Goal: Task Accomplishment & Management: Use online tool/utility

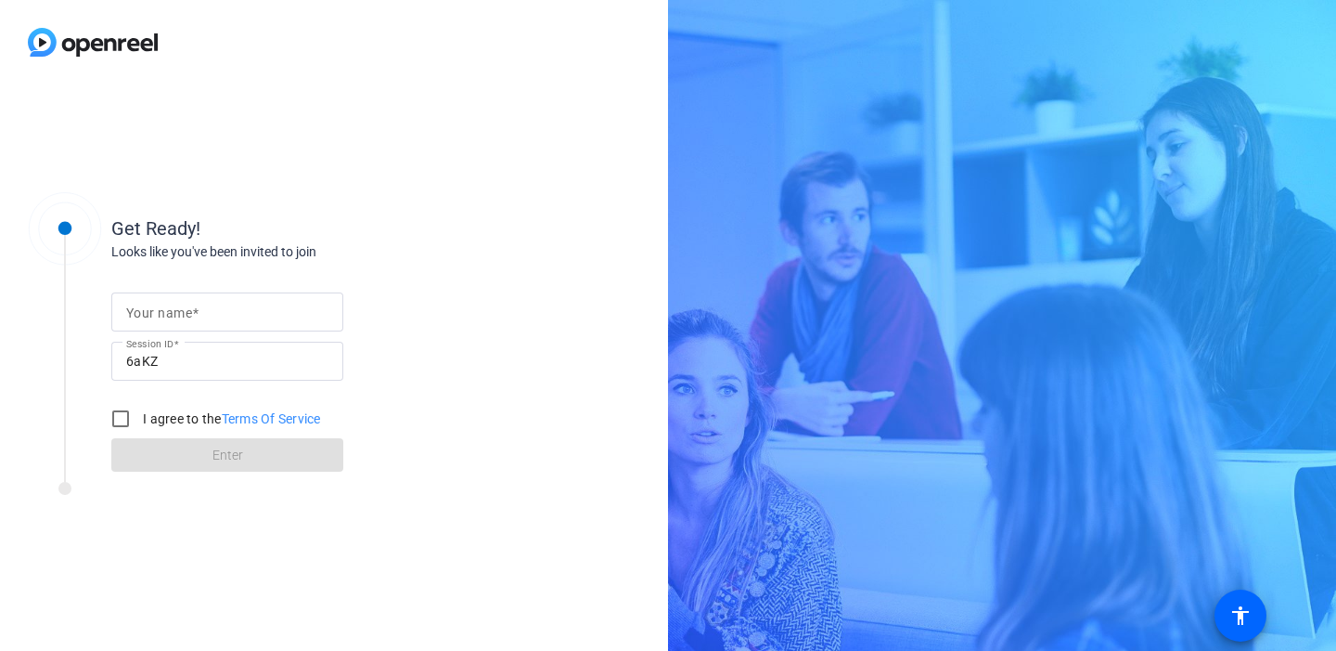
click at [204, 317] on input "Your name" at bounding box center [227, 312] width 202 height 22
type input "[PERSON_NAME]"
click at [123, 418] on input "I agree to the Terms Of Service" at bounding box center [120, 418] width 37 height 37
checkbox input "true"
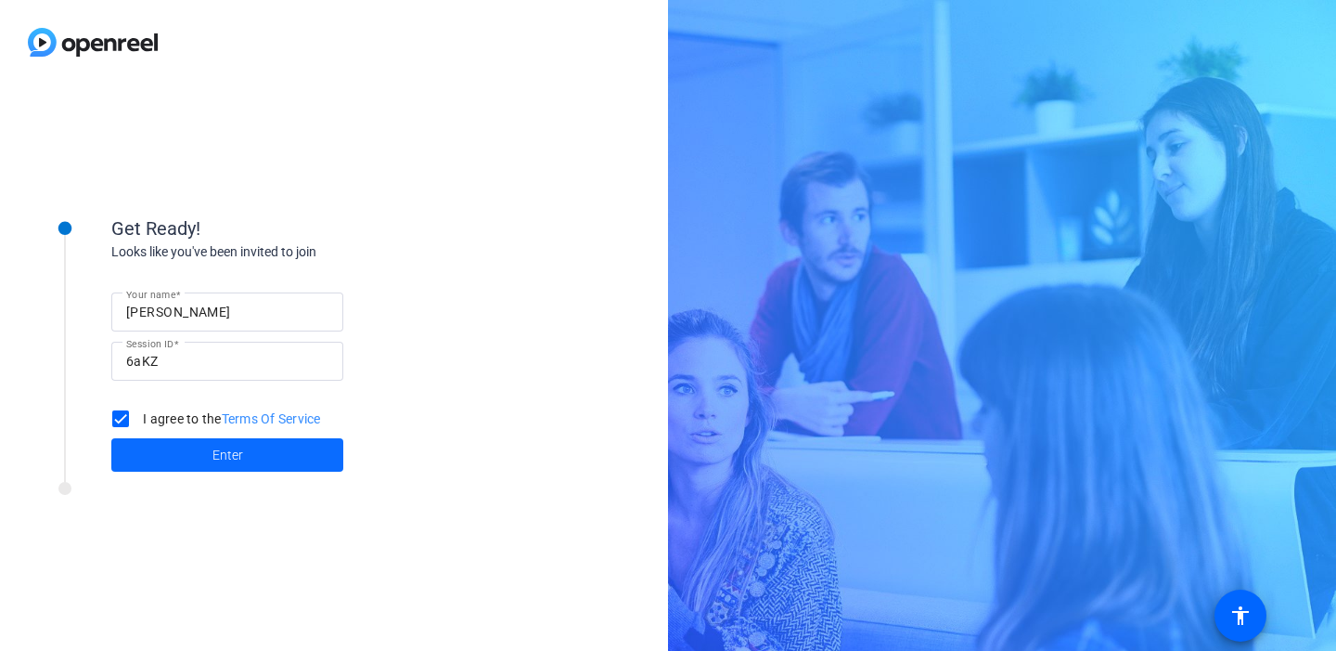
click at [178, 448] on span at bounding box center [227, 454] width 232 height 45
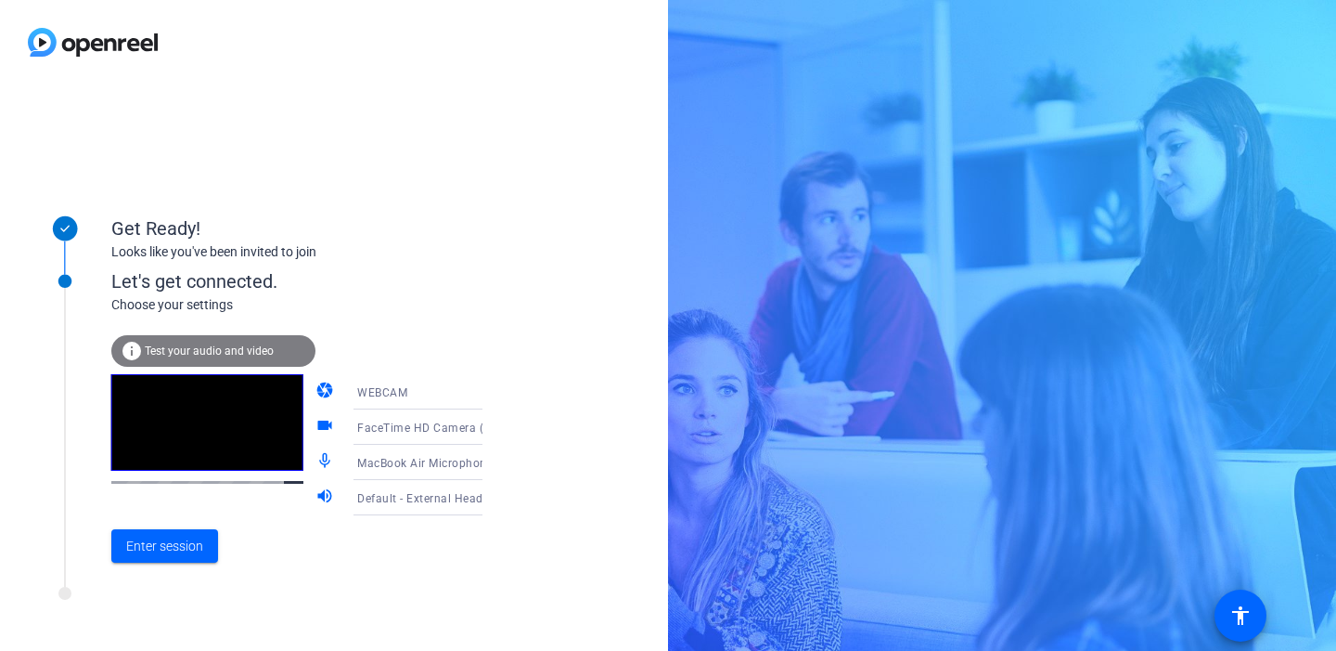
click at [252, 347] on span "Test your audio and video" at bounding box center [209, 350] width 129 height 13
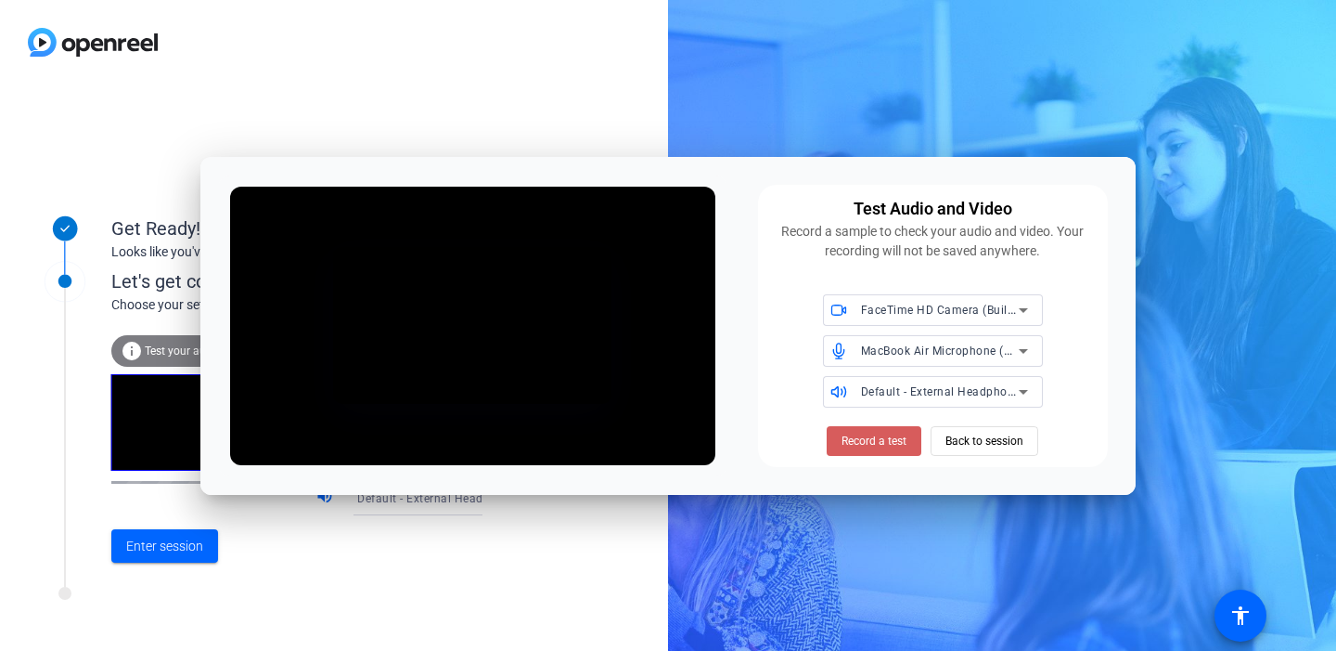
click at [857, 441] on span "Record a test" at bounding box center [874, 440] width 65 height 17
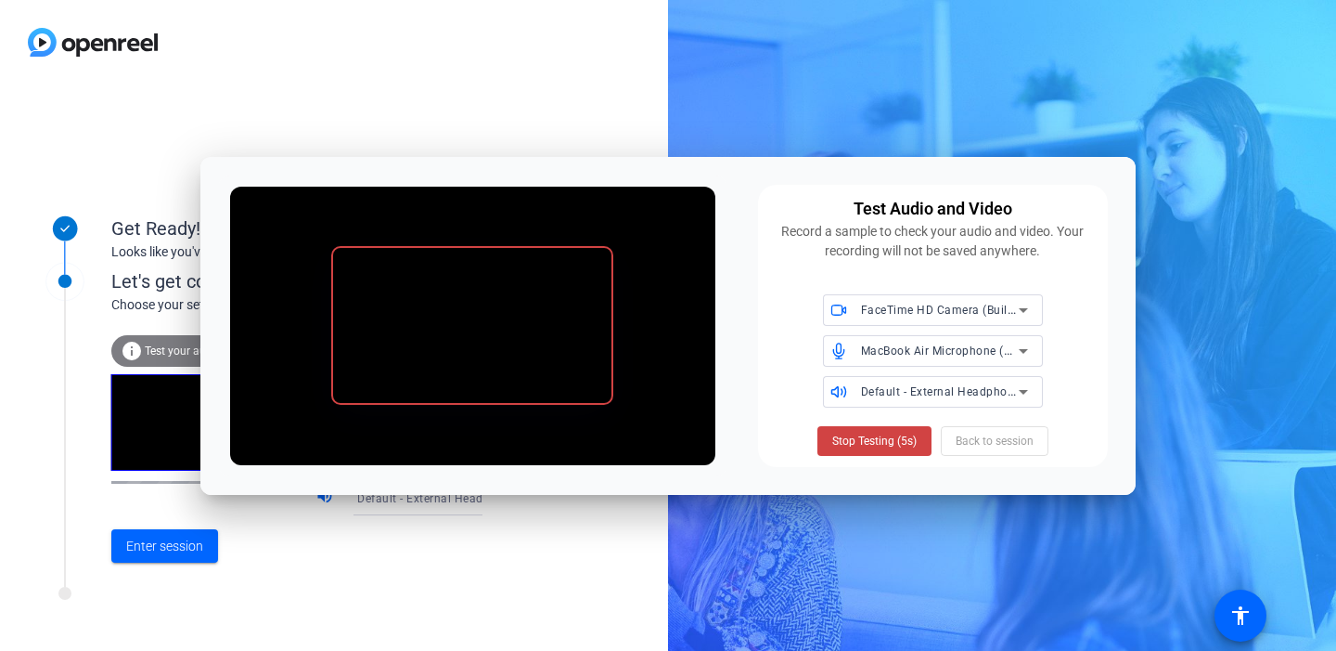
click at [857, 441] on span "Stop Testing (5s)" at bounding box center [874, 440] width 84 height 17
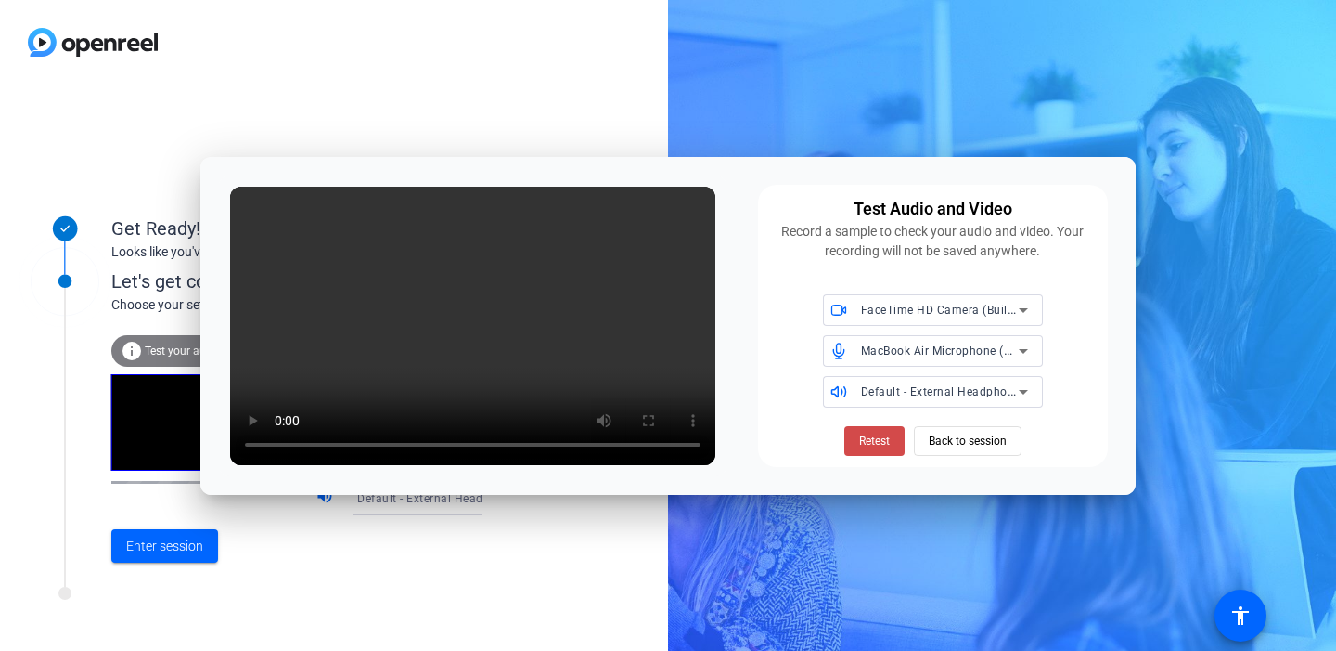
click at [864, 442] on span "Retest" at bounding box center [874, 440] width 31 height 17
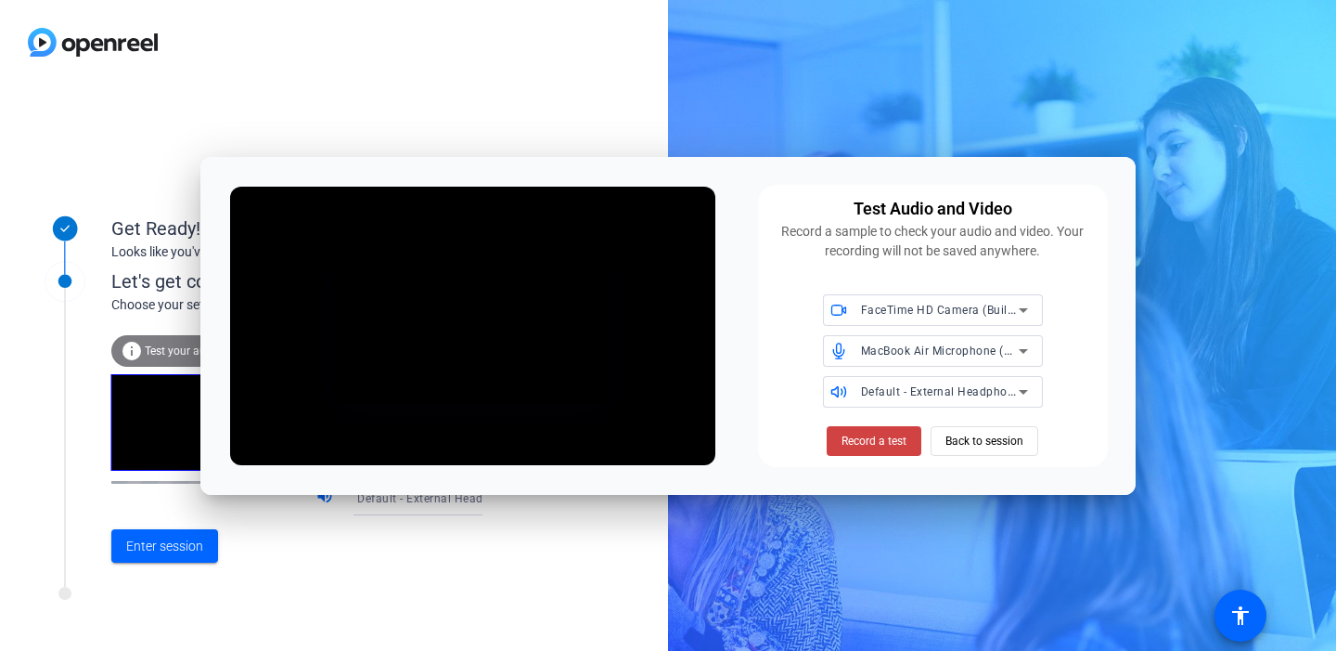
click at [864, 442] on span "Record a test" at bounding box center [874, 440] width 65 height 17
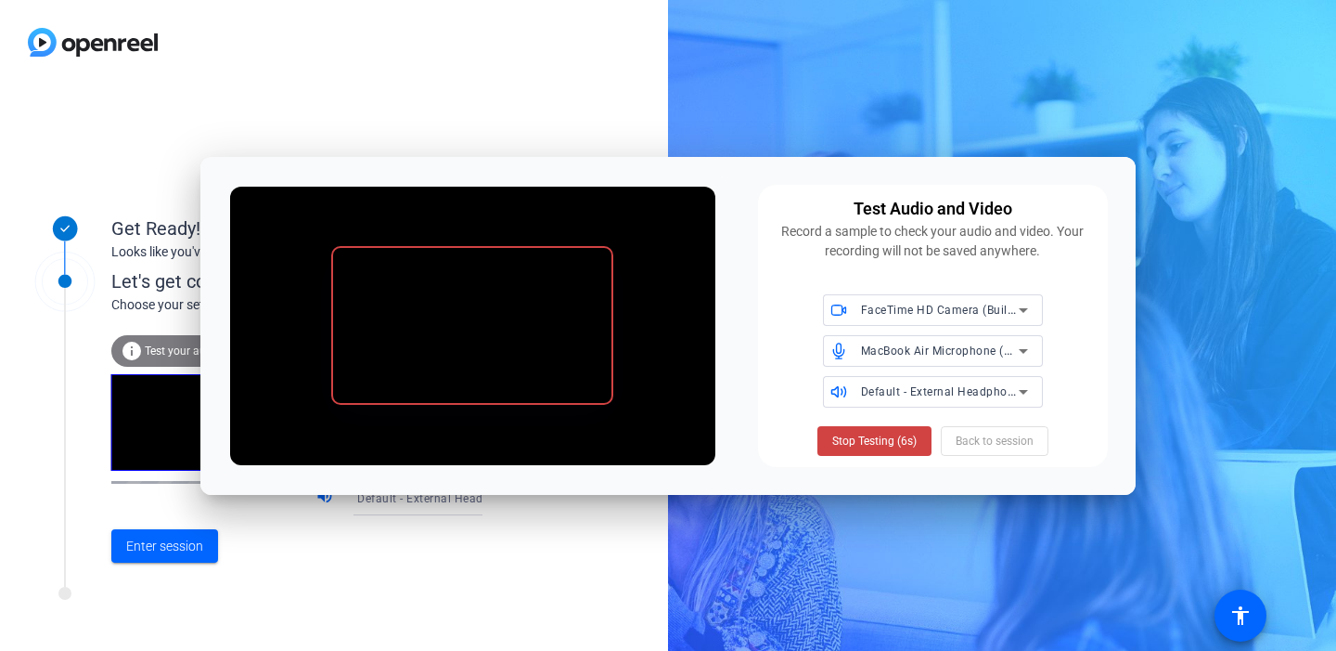
click at [864, 442] on span "Stop Testing (6s)" at bounding box center [874, 440] width 84 height 17
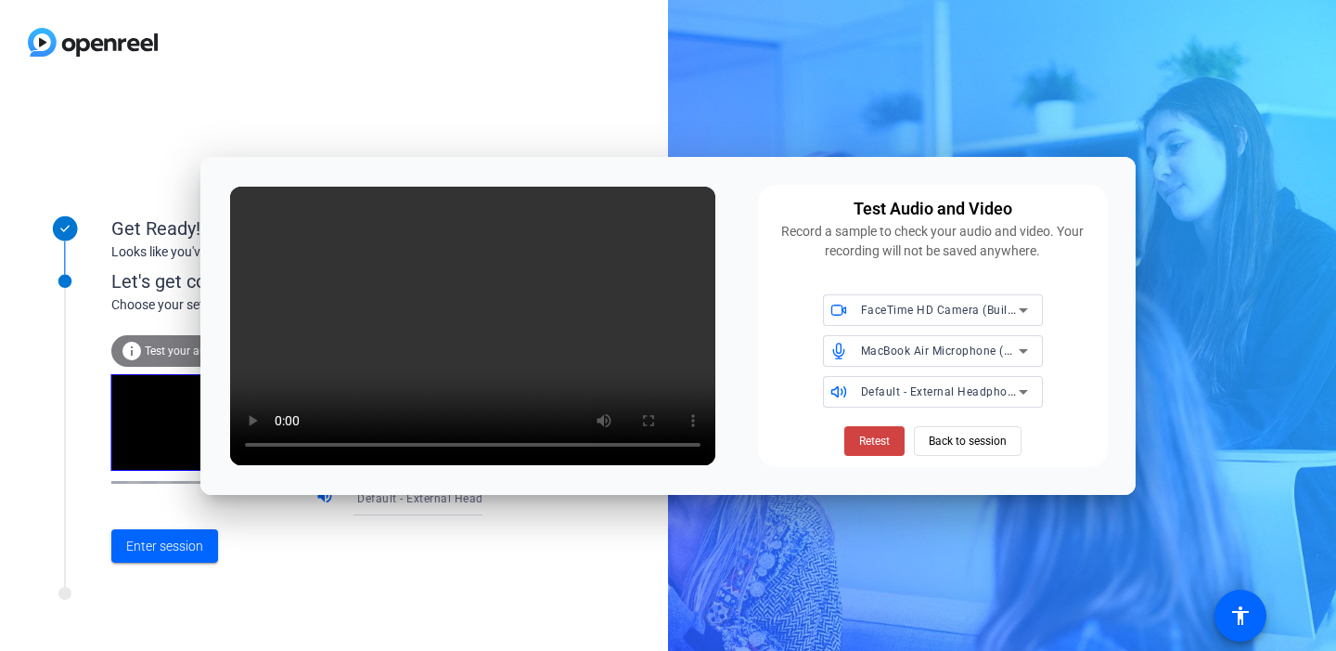
click at [864, 442] on span "Retest" at bounding box center [874, 440] width 31 height 17
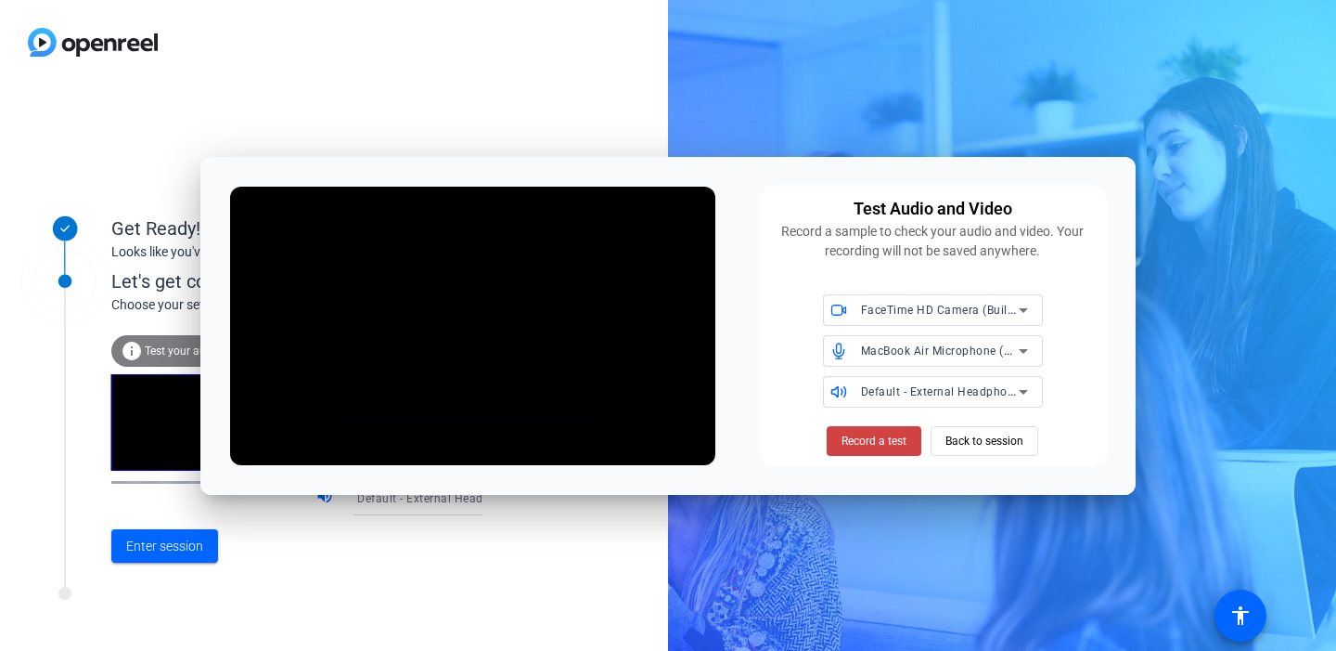
click at [864, 442] on span "Record a test" at bounding box center [874, 440] width 65 height 17
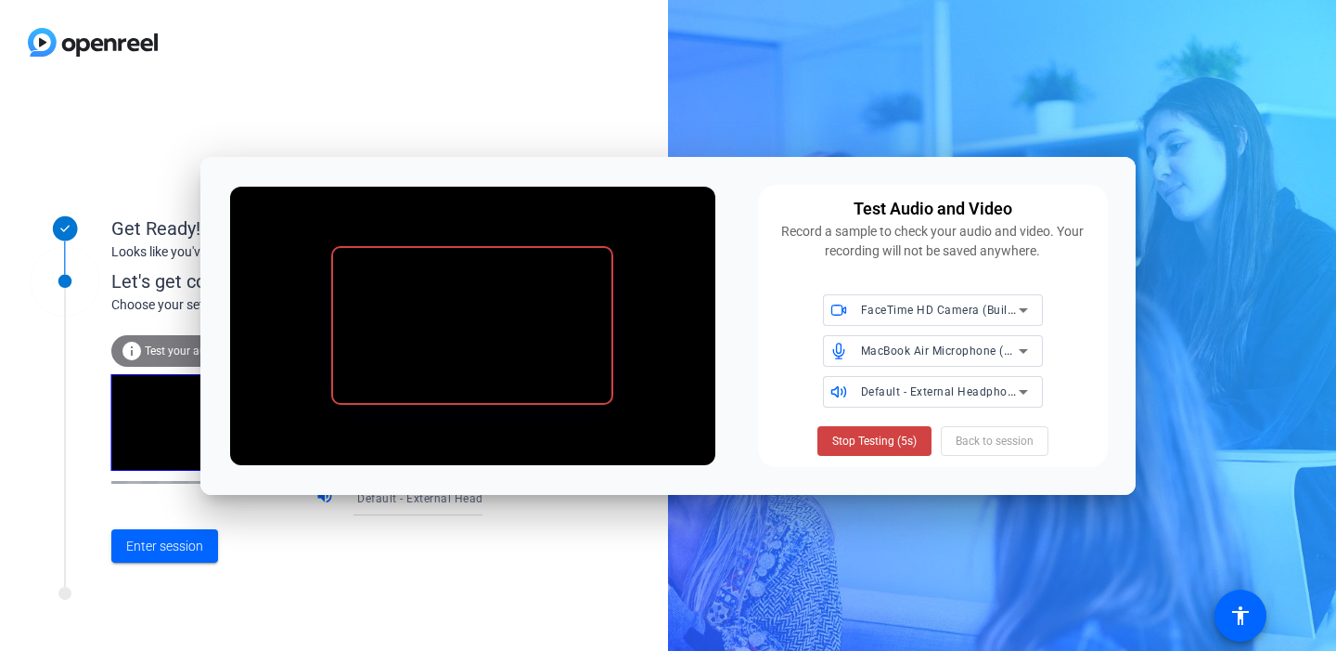
click at [864, 442] on span "Stop Testing (5s)" at bounding box center [874, 440] width 84 height 17
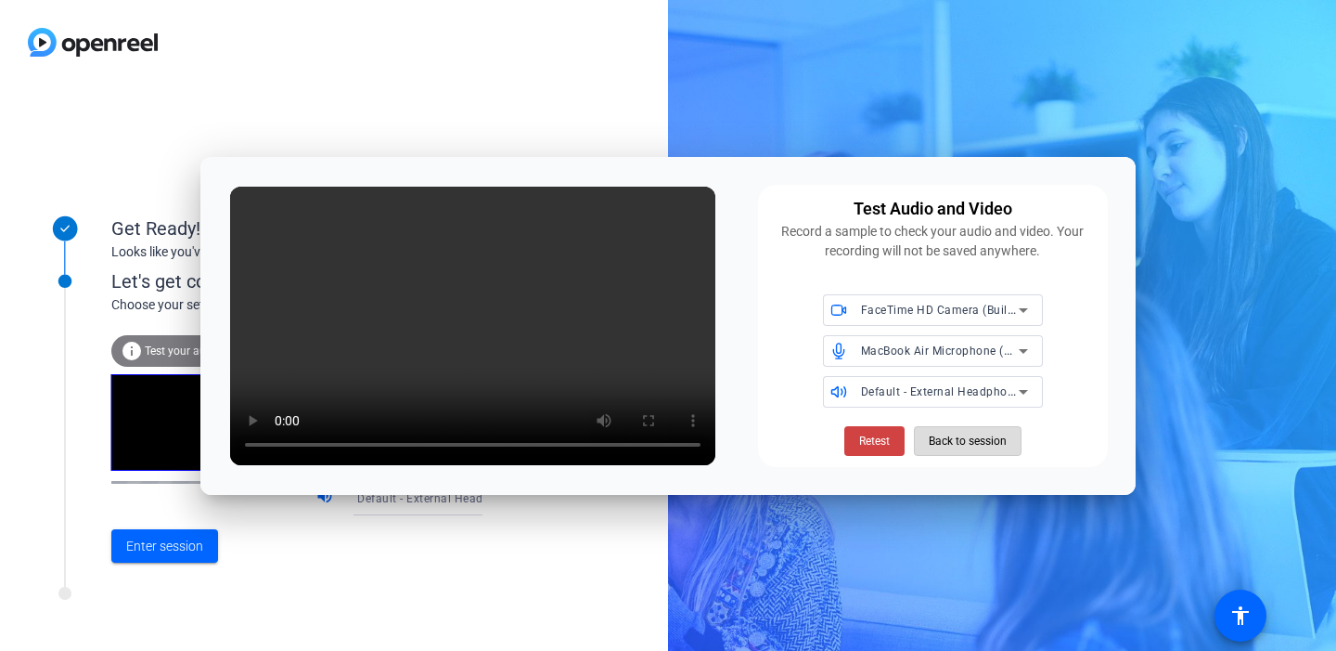
click at [985, 445] on span "Back to session" at bounding box center [968, 440] width 78 height 35
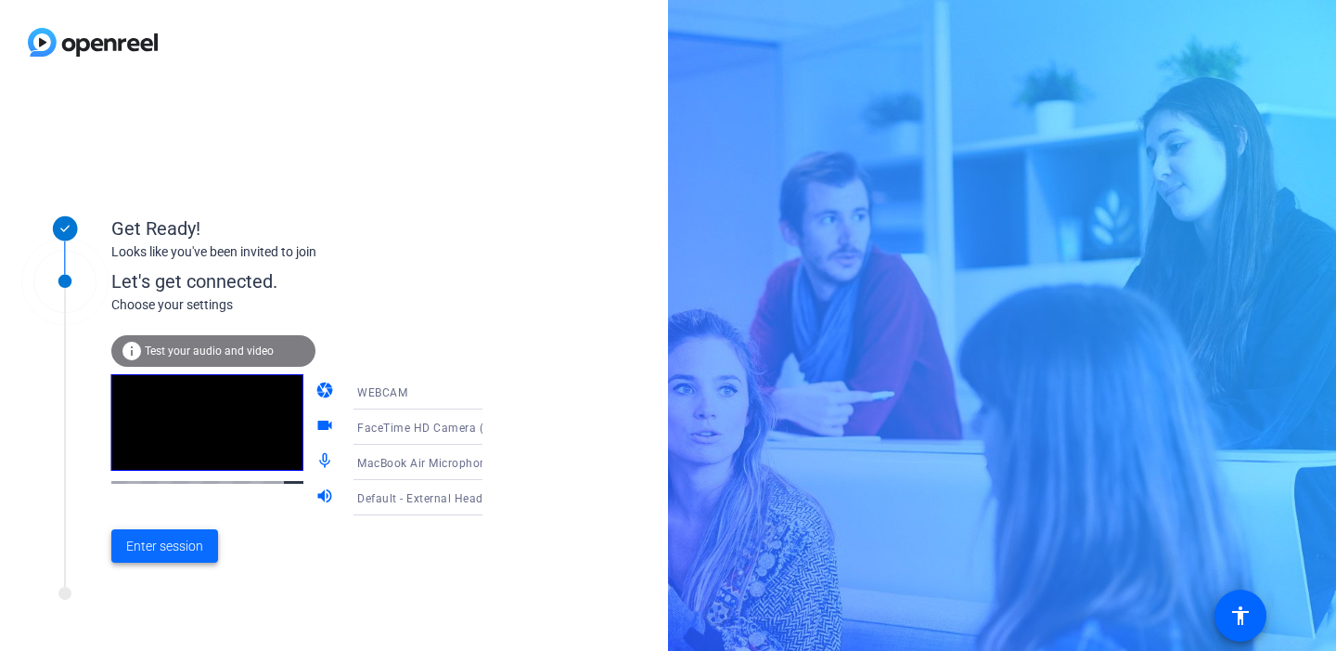
click at [172, 552] on span "Enter session" at bounding box center [164, 545] width 77 height 19
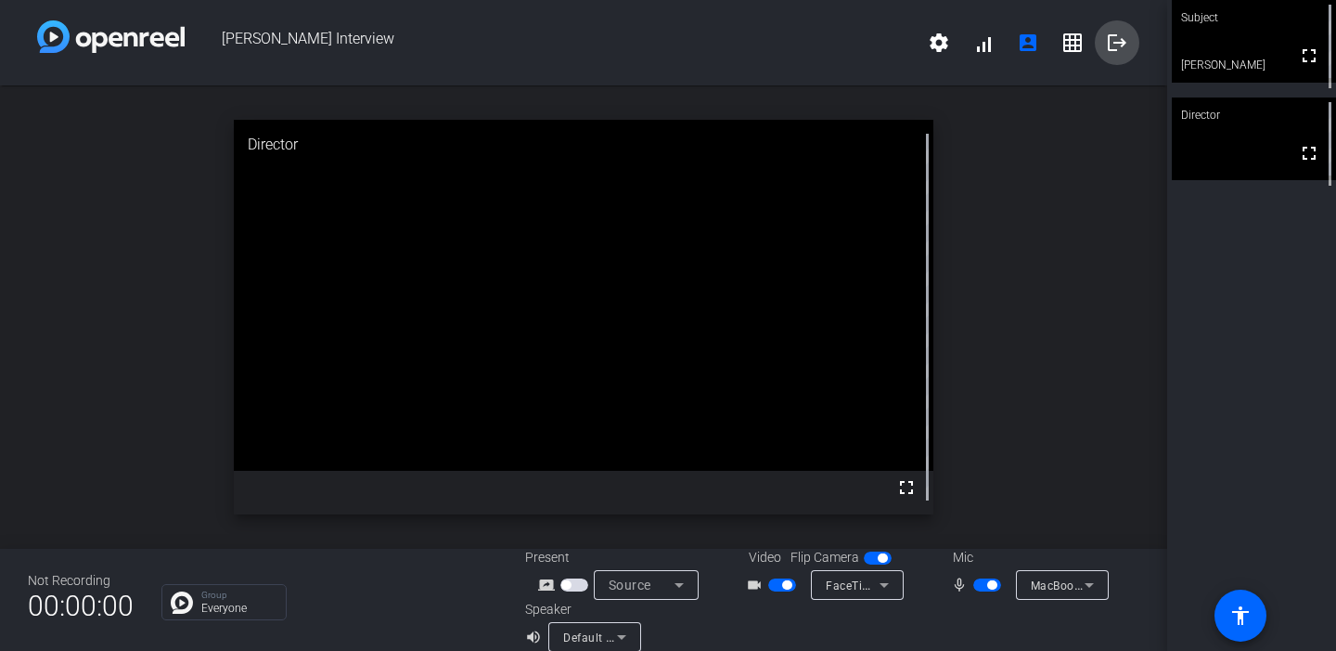
click at [1115, 47] on mat-icon "logout" at bounding box center [1117, 43] width 22 height 22
